Goal: Entertainment & Leisure: Consume media (video, audio)

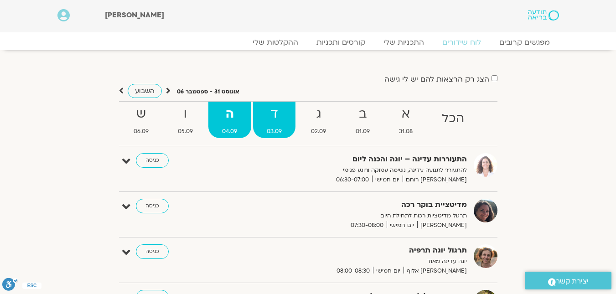
click at [273, 123] on strong "ד" at bounding box center [274, 114] width 42 height 21
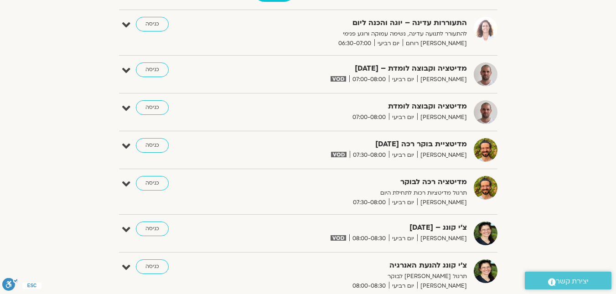
scroll to position [137, 0]
click at [154, 65] on link "כניסה" at bounding box center [152, 69] width 33 height 15
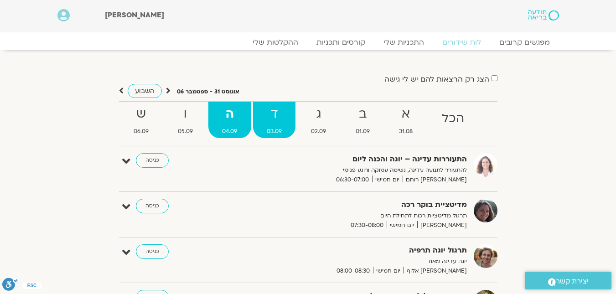
click at [284, 121] on strong "ד" at bounding box center [274, 114] width 42 height 21
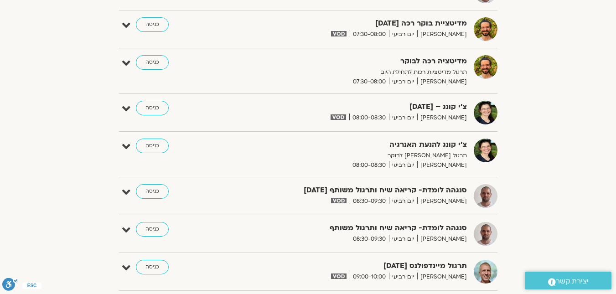
scroll to position [273, 0]
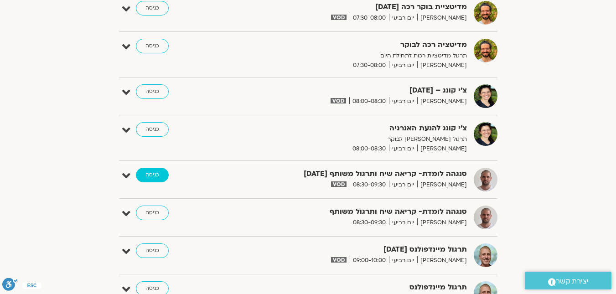
click at [149, 173] on link "כניסה" at bounding box center [152, 175] width 33 height 15
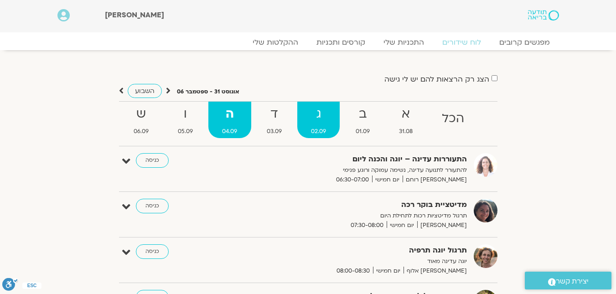
click at [324, 125] on link "ג 02.09" at bounding box center [318, 120] width 42 height 36
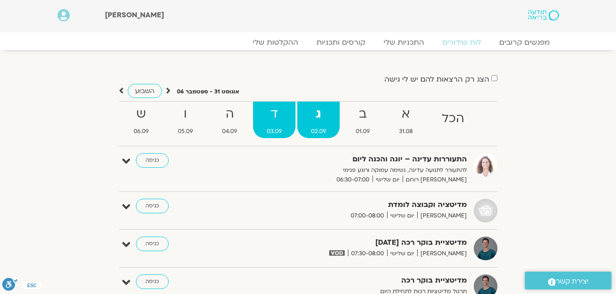
click at [285, 116] on strong "ד" at bounding box center [274, 114] width 42 height 21
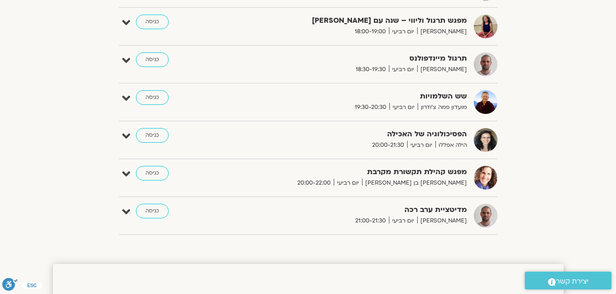
scroll to position [775, 0]
